Goal: Task Accomplishment & Management: Use online tool/utility

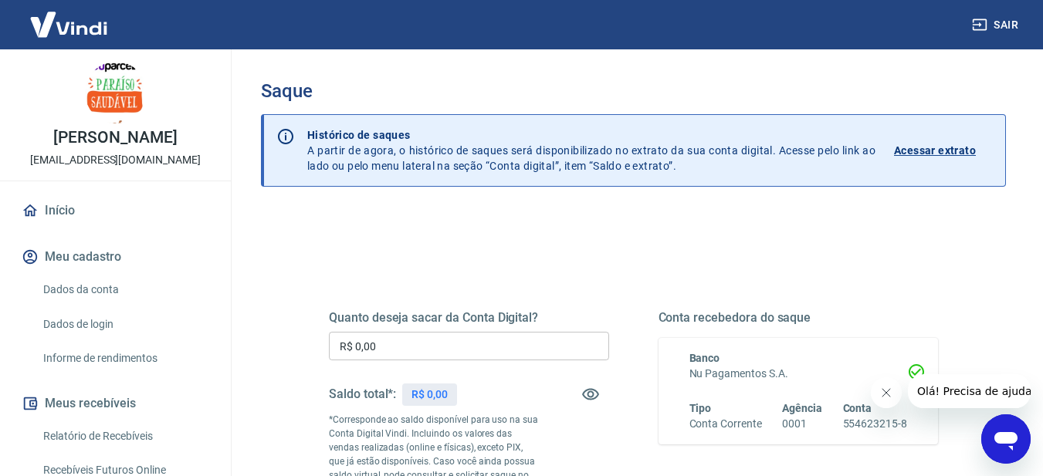
click at [437, 342] on input "R$ 0,00" at bounding box center [469, 346] width 280 height 29
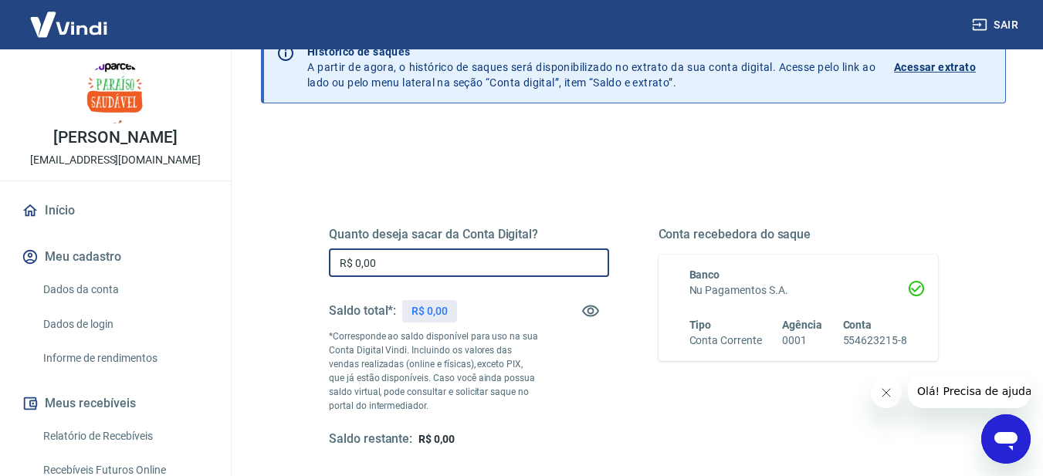
scroll to position [77, 0]
